Goal: Use online tool/utility

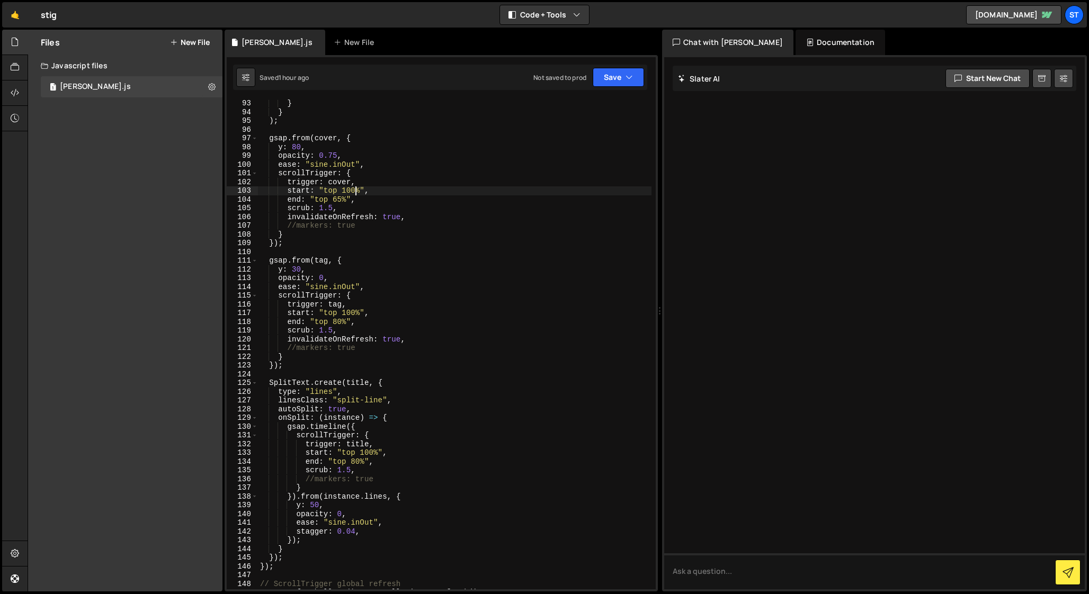
scroll to position [805, 0]
click at [310, 505] on div "} } ) ; gsap . from ( cover , { y : 80 , opacity : 0.75 , ease : "sine.inOut" ,…" at bounding box center [454, 352] width 393 height 507
click at [301, 267] on div "} } ) ; gsap . from ( cover , { y : 80 , opacity : 0.75 , ease : "sine.inOut" ,…" at bounding box center [454, 352] width 393 height 507
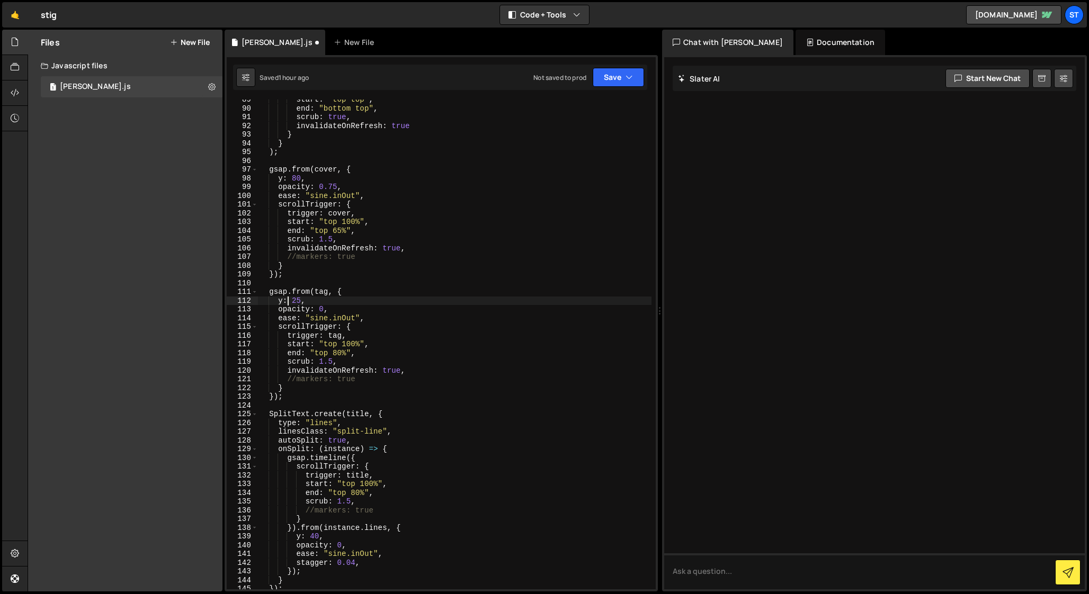
scroll to position [741, 0]
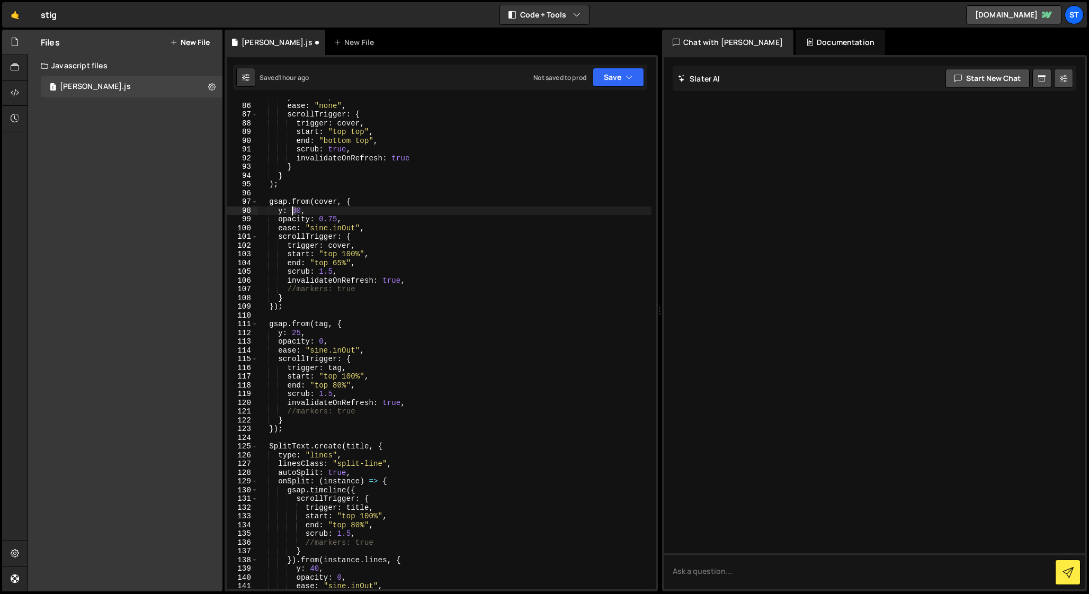
click at [292, 211] on div "y : "30vh" , ease : "none" , scrollTrigger : { trigger : cover , start : "top t…" at bounding box center [454, 346] width 393 height 507
click at [321, 200] on div "y : "30vh" , ease : "none" , scrollTrigger : { trigger : cover , start : "top t…" at bounding box center [454, 346] width 393 height 507
click at [335, 220] on div "y : "30vh" , ease : "none" , scrollTrigger : { trigger : cover , start : "top t…" at bounding box center [454, 346] width 393 height 507
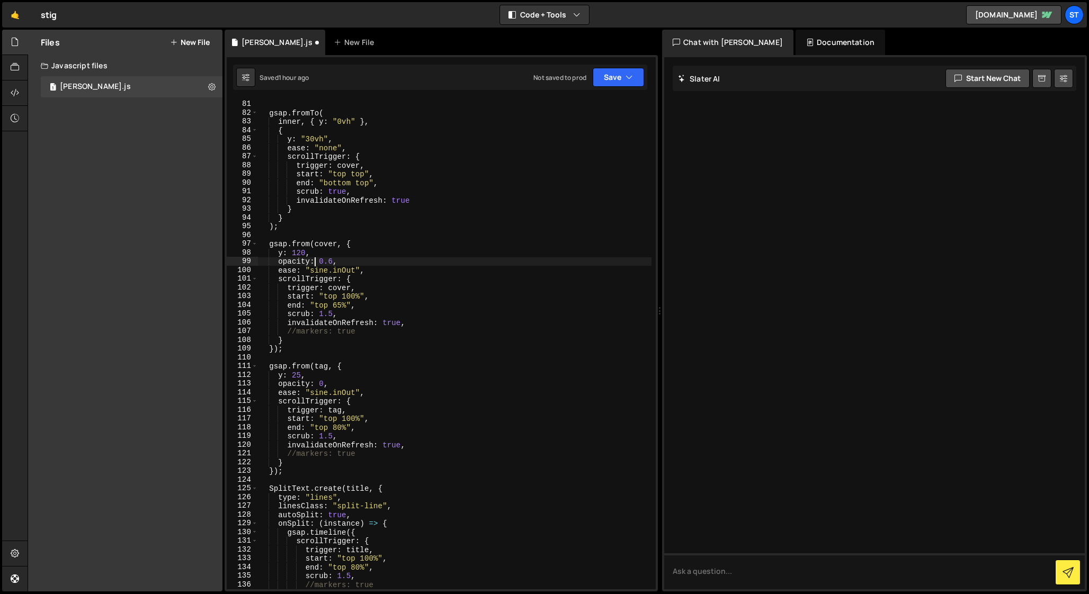
scroll to position [699, 0]
click at [298, 253] on div ") ; gsap . fromTo ( inner , { y : "0vh" } , { y : "30vh" , ease : "none" , scro…" at bounding box center [454, 344] width 393 height 507
click at [309, 240] on div ") ; gsap . fromTo ( inner , { y : "0vh" } , { y : "30vh" , ease : "none" , scro…" at bounding box center [454, 344] width 393 height 507
drag, startPoint x: 342, startPoint y: 303, endPoint x: 334, endPoint y: 303, distance: 7.4
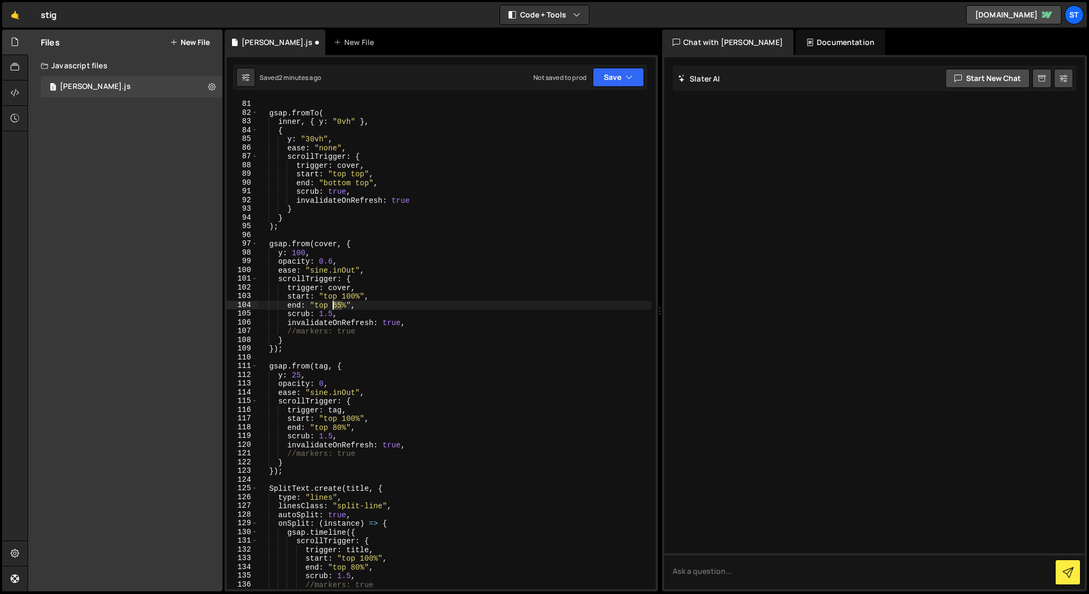
click at [334, 303] on div ") ; gsap . fromTo ( inner , { y : "0vh" } , { y : "30vh" , ease : "none" , scro…" at bounding box center [454, 344] width 393 height 507
drag, startPoint x: 301, startPoint y: 253, endPoint x: 292, endPoint y: 253, distance: 8.5
click at [292, 253] on div ") ; gsap . fromTo ( inner , { y : "0vh" } , { y : "30vh" , ease : "none" , scro…" at bounding box center [454, 344] width 393 height 507
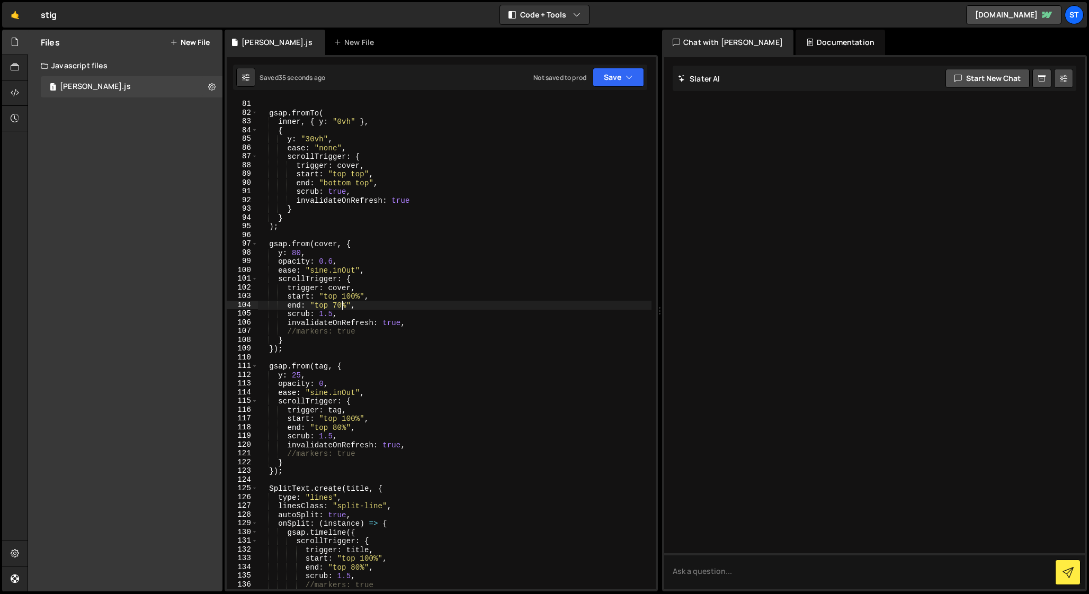
click at [342, 305] on div ") ; gsap . fromTo ( inner , { y : "0vh" } , { y : "30vh" , ease : "none" , scro…" at bounding box center [454, 344] width 393 height 507
click at [298, 254] on div ") ; gsap . fromTo ( inner , { y : "0vh" } , { y : "30vh" , ease : "none" , scro…" at bounding box center [454, 344] width 393 height 507
type textarea "y: 50,"
